Goal: Task Accomplishment & Management: Manage account settings

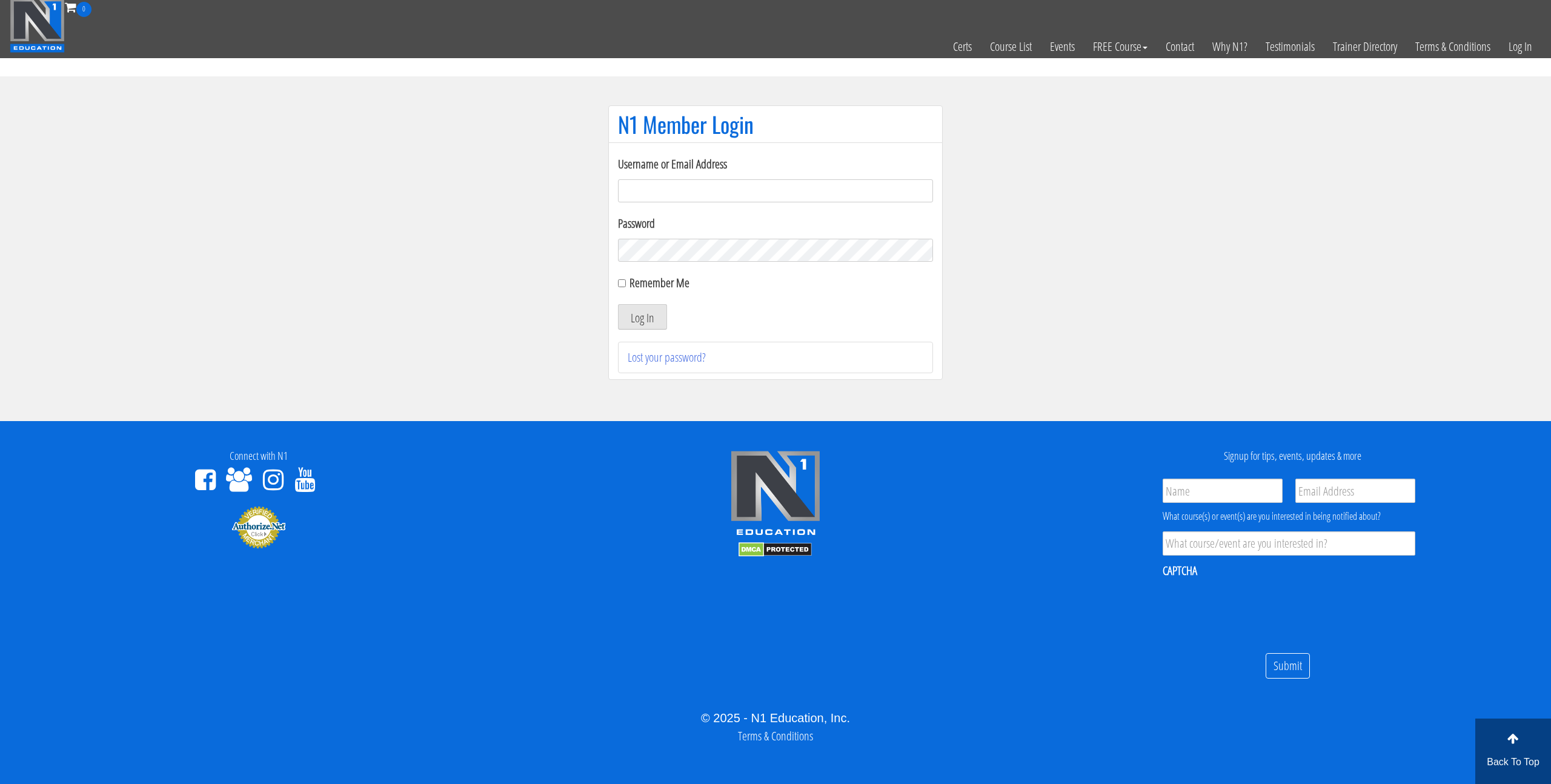
scroll to position [1, 0]
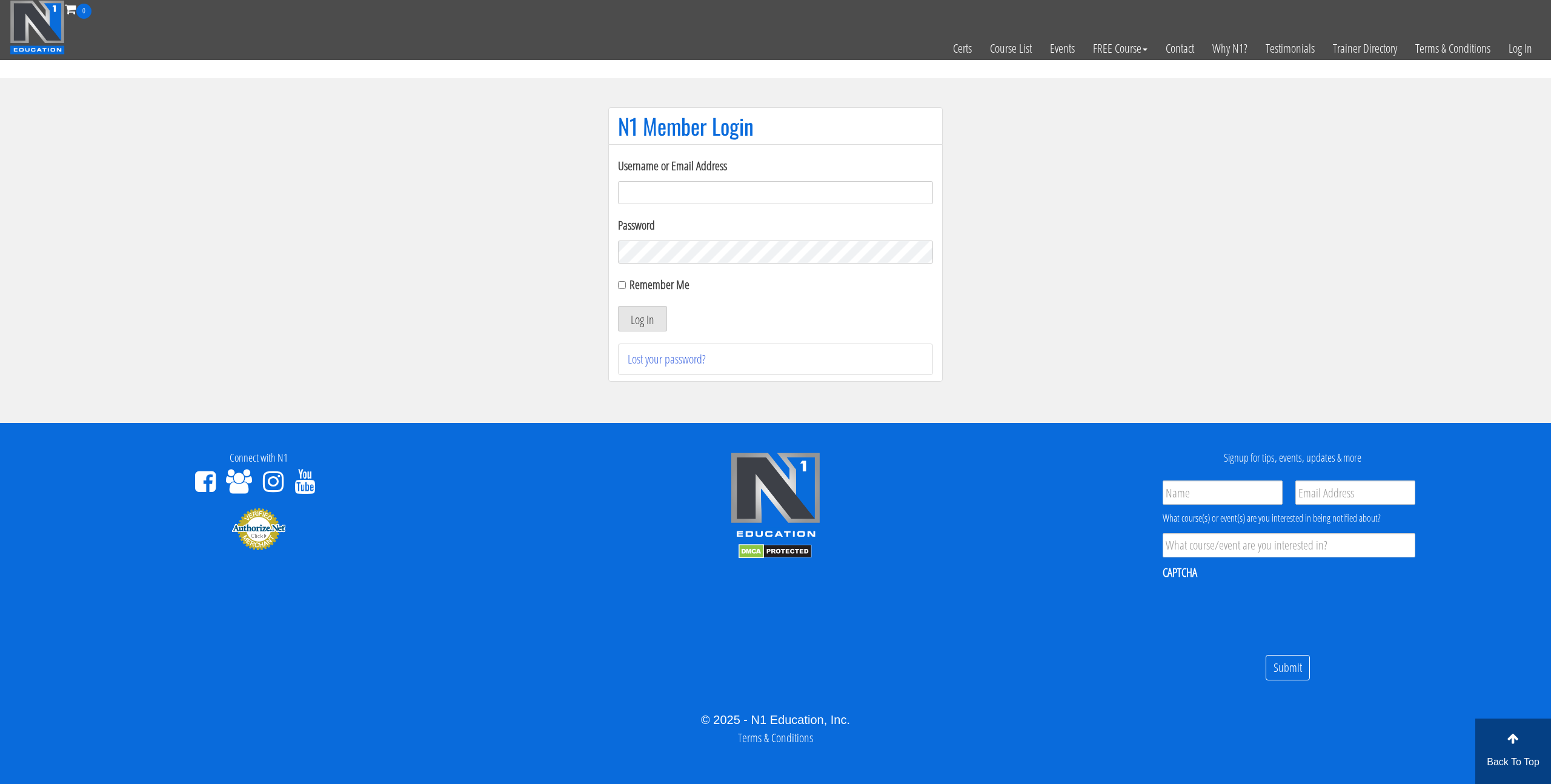
paste input "[EMAIL_ADDRESS][DOMAIN_NAME]"
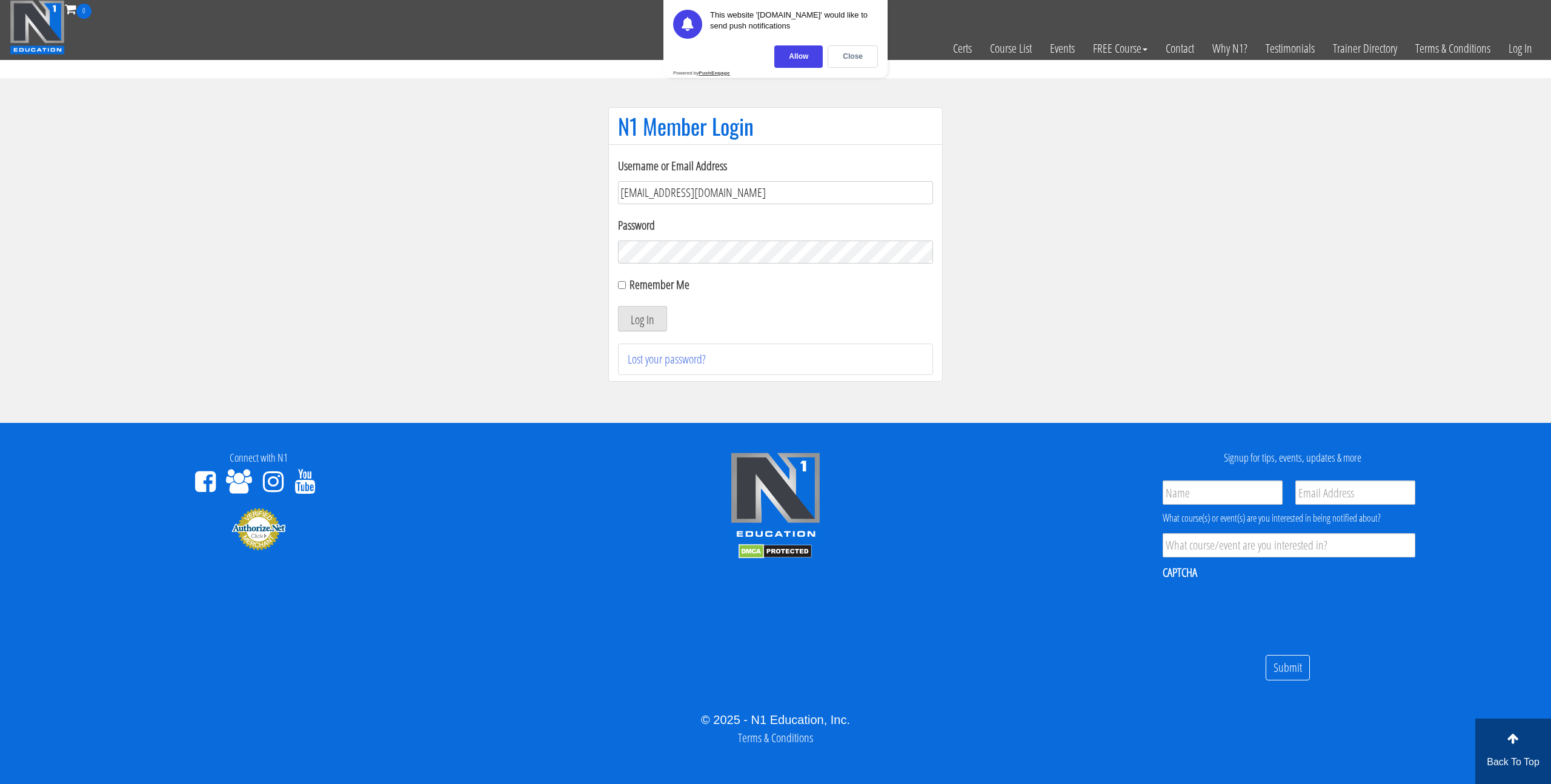
type input "[EMAIL_ADDRESS][DOMAIN_NAME]"
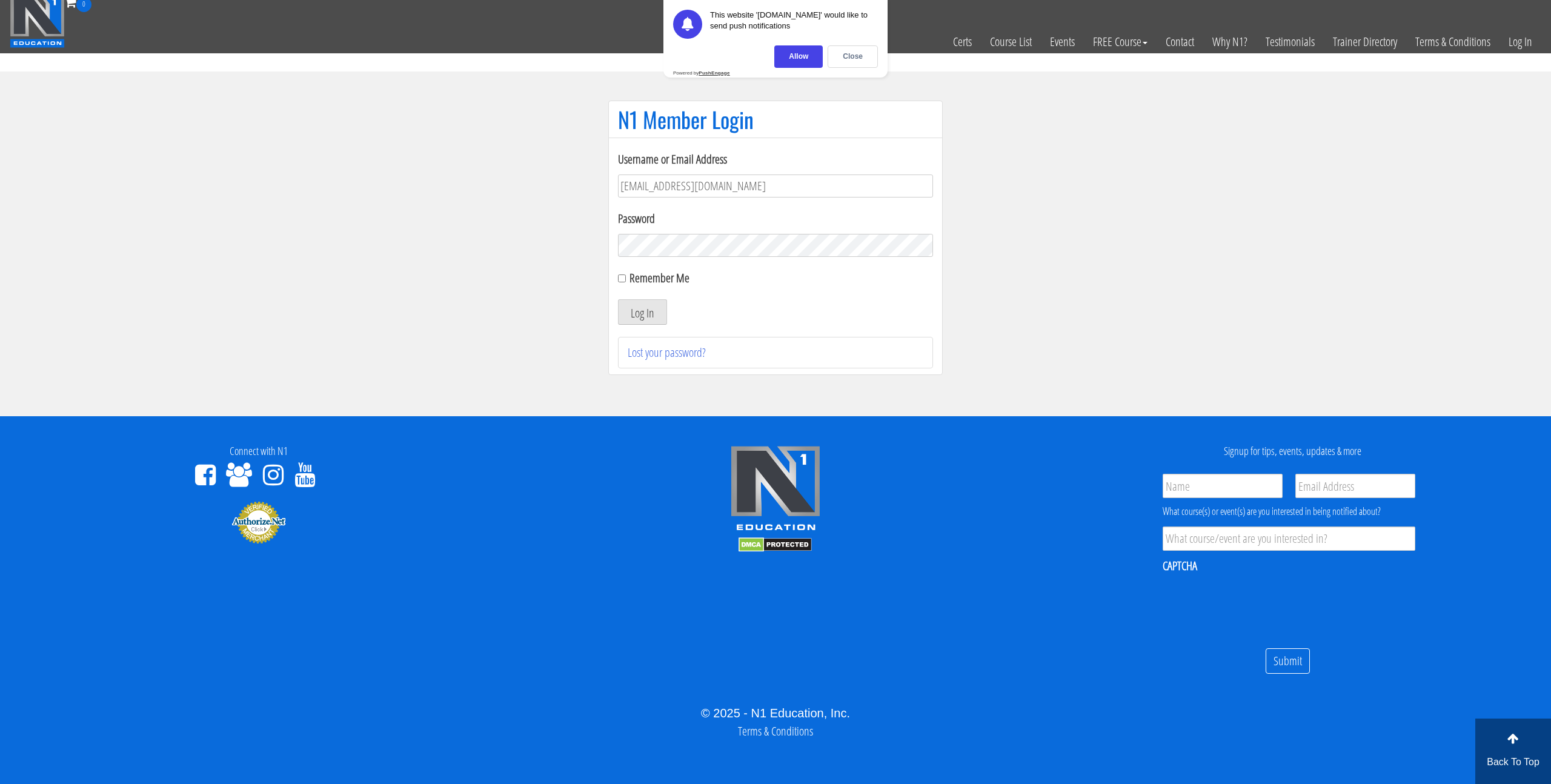
scroll to position [8, 0]
click at [644, 273] on label "Remember Me" at bounding box center [659, 278] width 60 height 17
click at [626, 274] on input "Remember Me" at bounding box center [622, 278] width 8 height 8
checkbox input "true"
click at [637, 307] on button "Log In" at bounding box center [642, 312] width 49 height 26
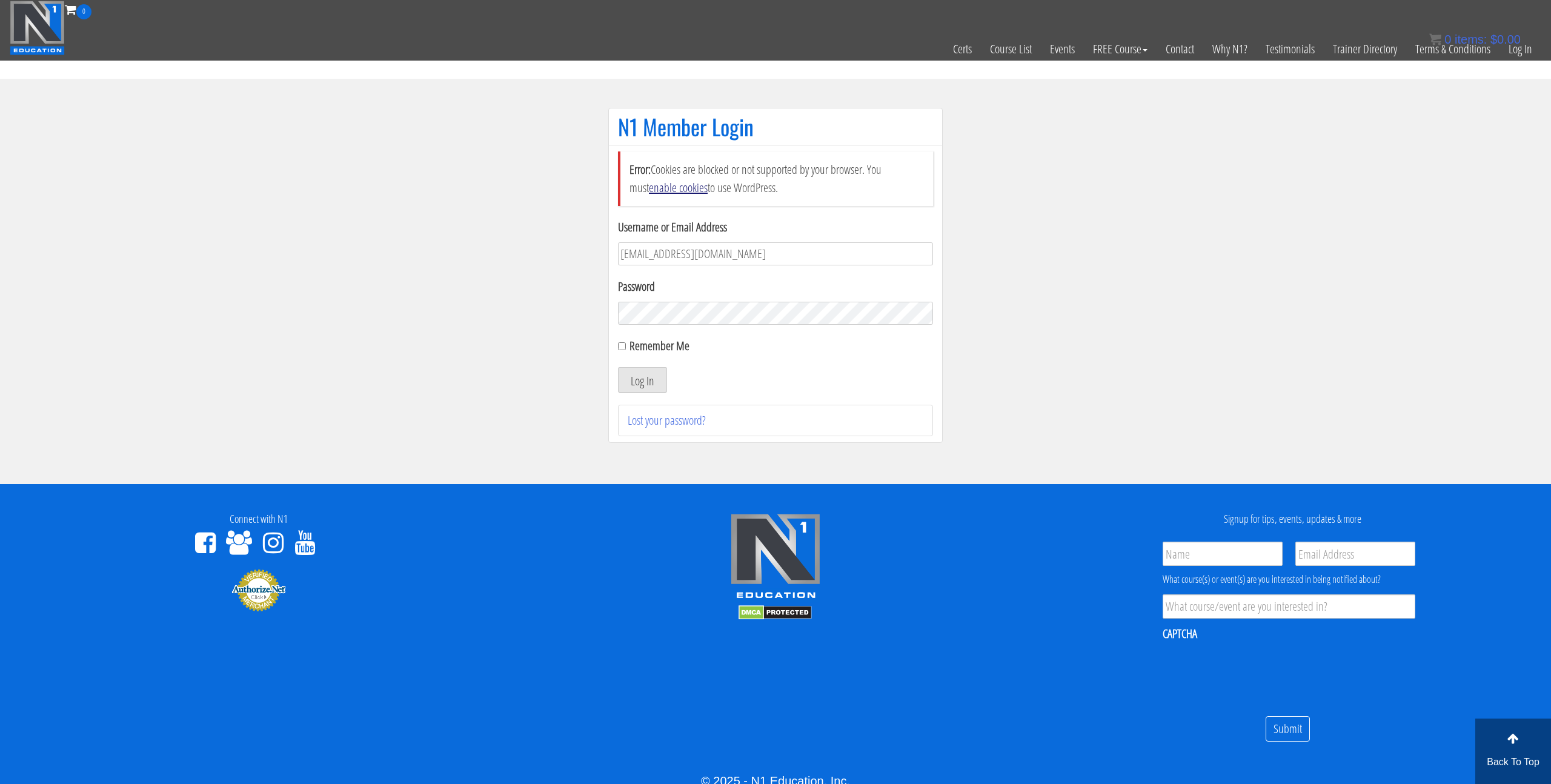
click at [669, 188] on link "enable cookies" at bounding box center [678, 187] width 59 height 17
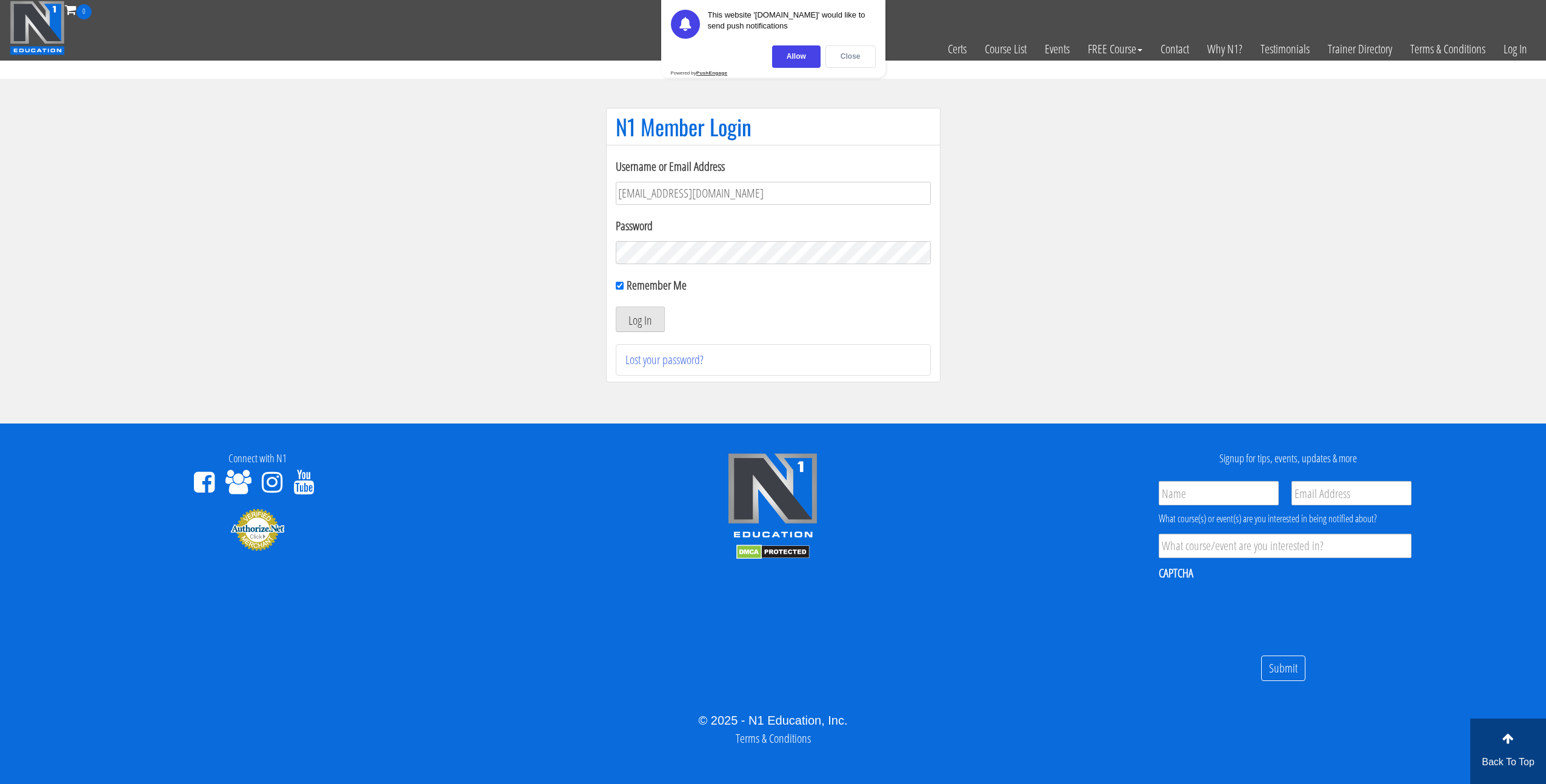
click at [858, 57] on div "Close" at bounding box center [850, 57] width 51 height 23
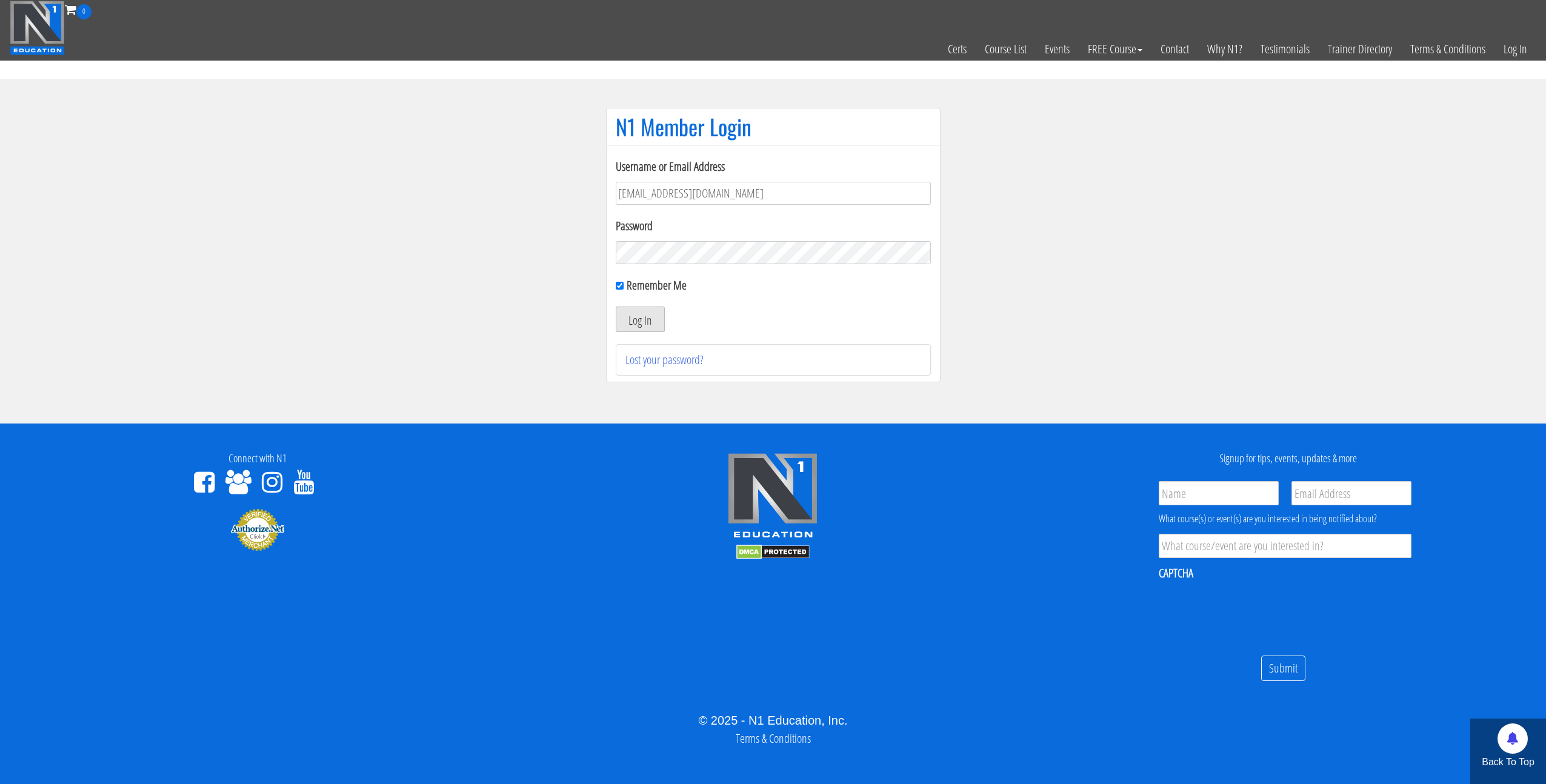
click at [641, 316] on button "Log In" at bounding box center [640, 319] width 49 height 26
